Goal: Task Accomplishment & Management: Manage account settings

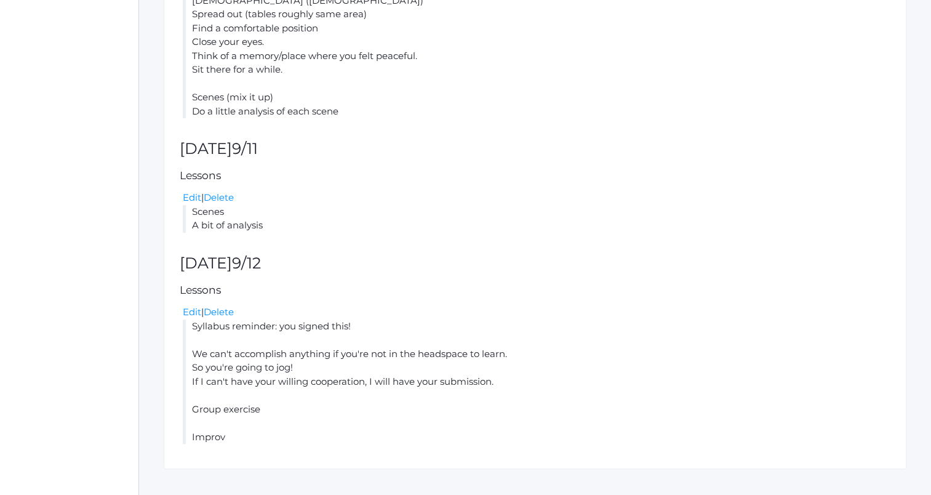
scroll to position [759, 0]
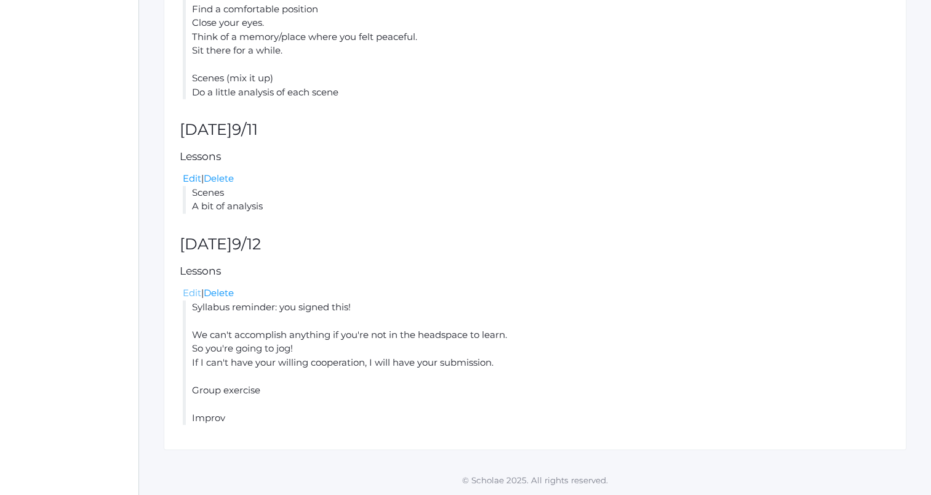
click at [192, 292] on link "Edit" at bounding box center [192, 293] width 18 height 12
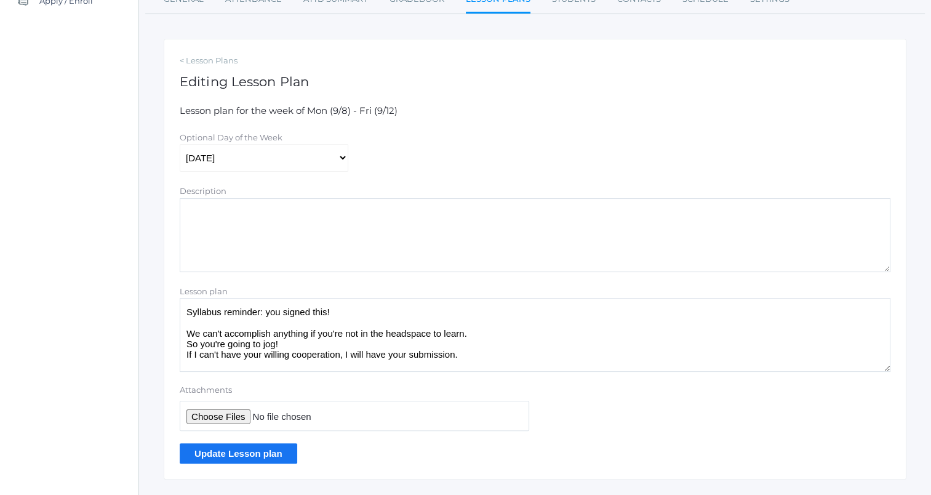
scroll to position [172, 0]
click at [362, 310] on textarea "Syllabus reminder: you signed this! We can't accomplish anything if you're not …" at bounding box center [535, 334] width 711 height 74
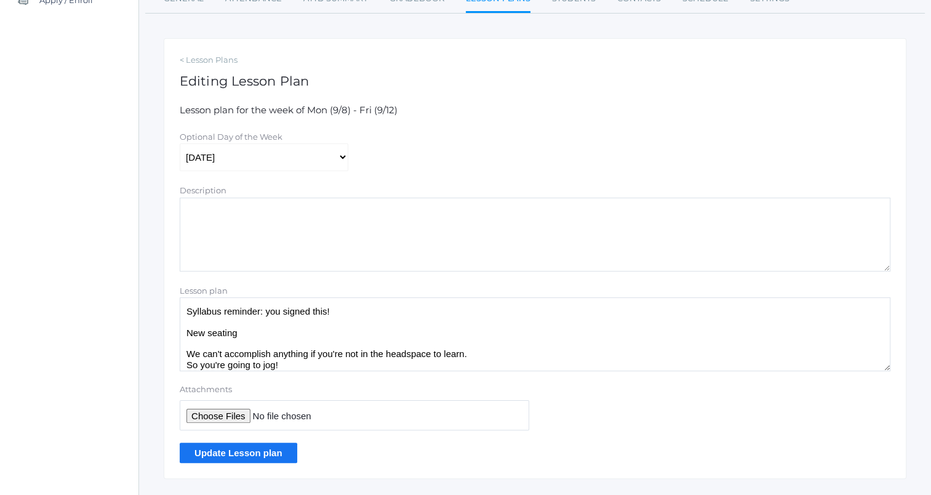
type textarea "Syllabus reminder: you signed this! New seating We can't accomplish anything if…"
click at [231, 455] on input "Update Lesson plan" at bounding box center [239, 452] width 118 height 20
